Goal: Use online tool/utility: Use online tool/utility

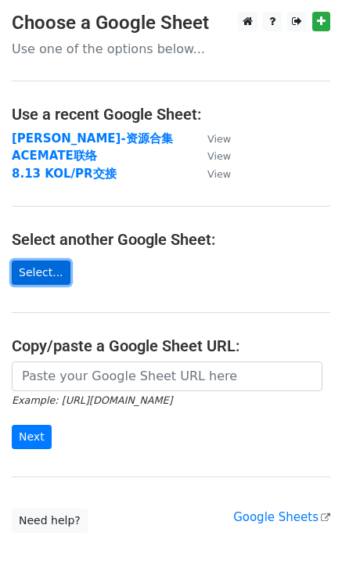
click at [46, 268] on link "Select..." at bounding box center [41, 272] width 59 height 24
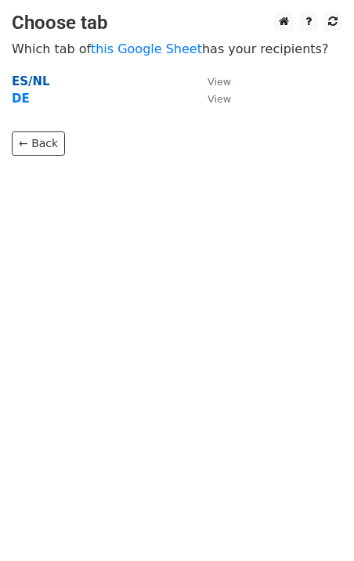
click at [35, 78] on strong "ES/NL" at bounding box center [31, 81] width 38 height 14
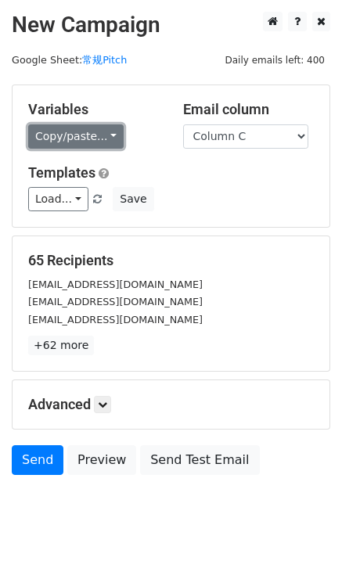
click at [87, 134] on link "Copy/paste..." at bounding box center [75, 136] width 95 height 24
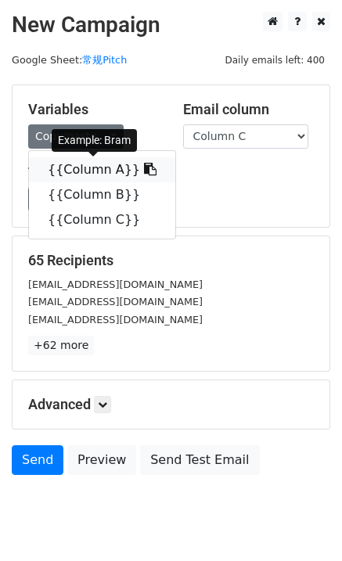
click at [81, 163] on link "{{Column A}}" at bounding box center [102, 169] width 146 height 25
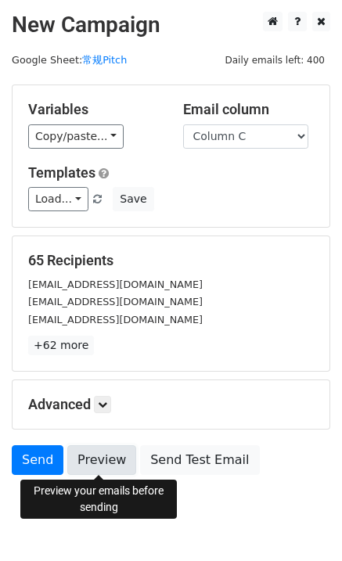
drag, startPoint x: 112, startPoint y: 458, endPoint x: 104, endPoint y: 461, distance: 8.2
click at [112, 458] on link "Preview" at bounding box center [101, 460] width 69 height 30
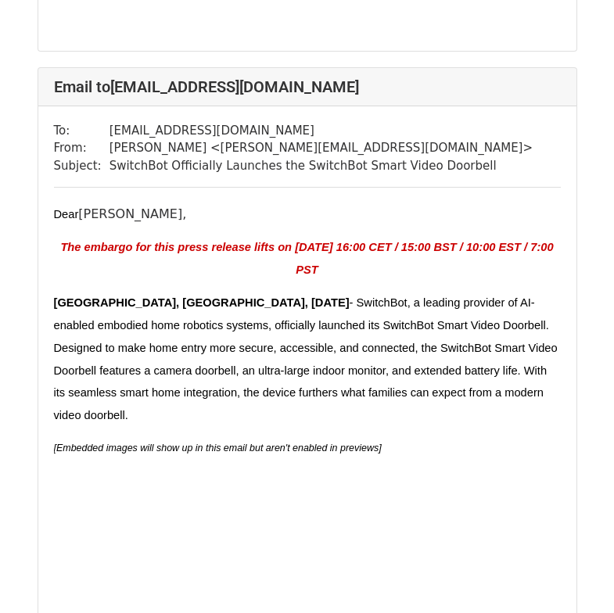
scroll to position [2425, 0]
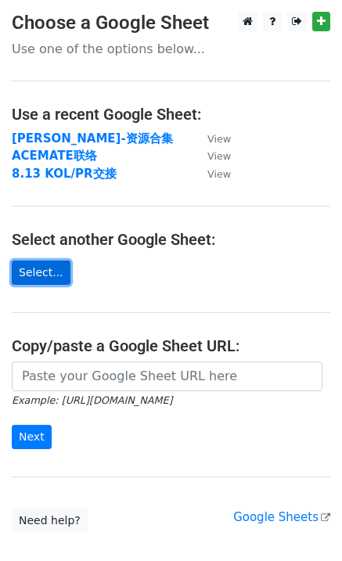
click at [43, 274] on link "Select..." at bounding box center [41, 272] width 59 height 24
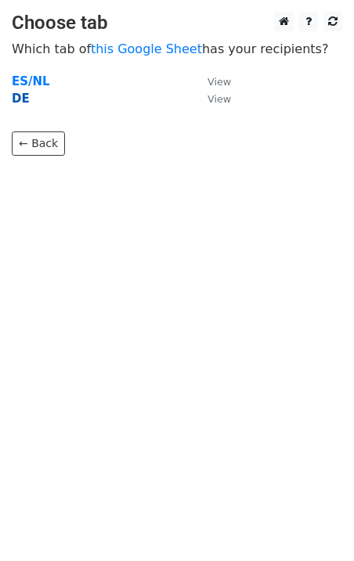
click at [18, 98] on strong "DE" at bounding box center [21, 99] width 18 height 14
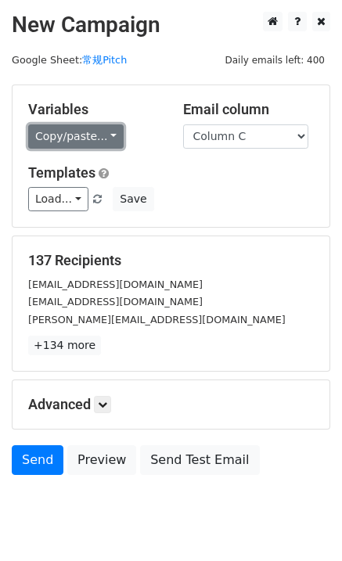
click at [38, 130] on link "Copy/paste..." at bounding box center [75, 136] width 95 height 24
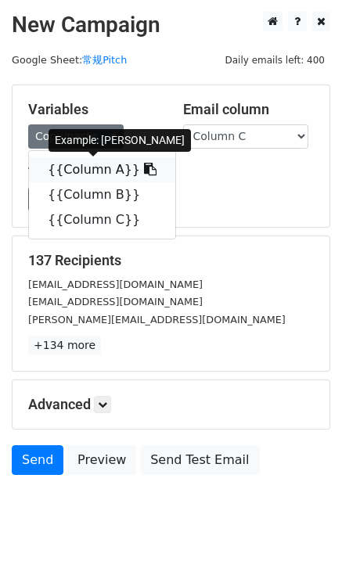
click at [100, 171] on link "{{Column A}}" at bounding box center [102, 169] width 146 height 25
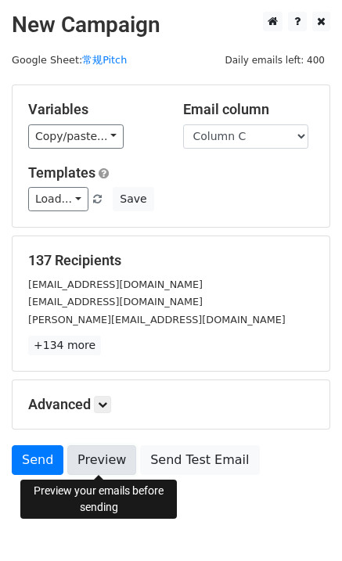
drag, startPoint x: 91, startPoint y: 457, endPoint x: 66, endPoint y: 450, distance: 25.2
click at [91, 457] on link "Preview" at bounding box center [101, 460] width 69 height 30
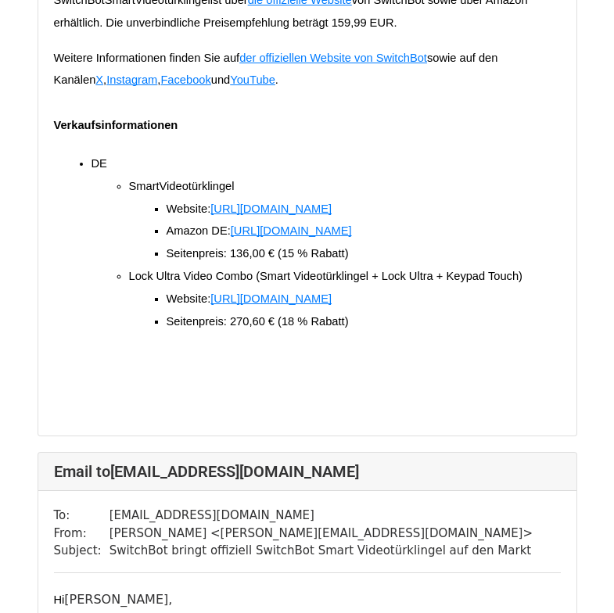
scroll to position [2112, 0]
